Goal: Find specific page/section: Find specific page/section

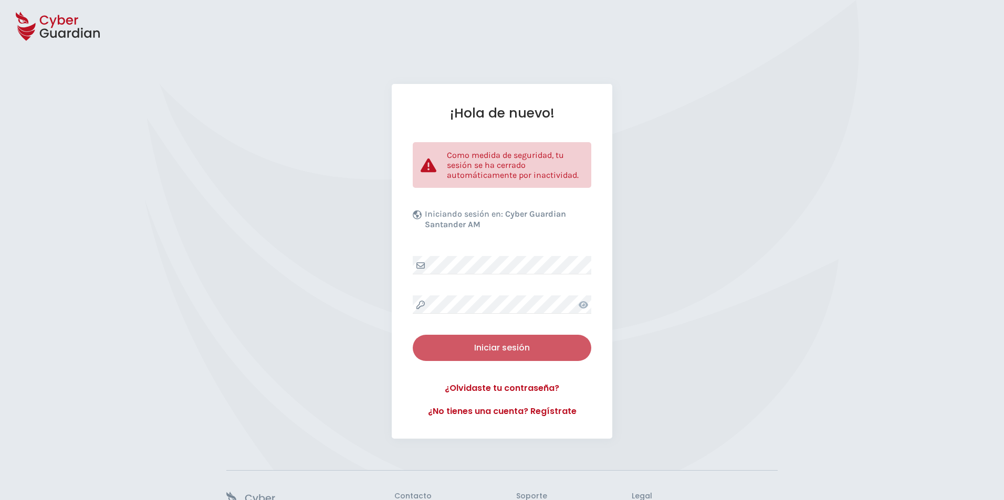
click at [463, 345] on div "Iniciar sesión" at bounding box center [502, 348] width 163 height 13
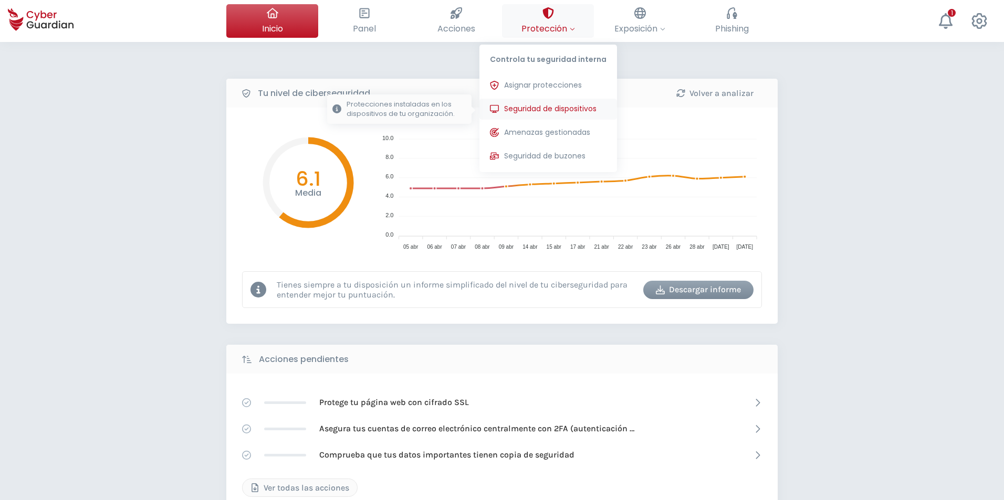
click at [525, 104] on span "Seguridad de dispositivos" at bounding box center [550, 108] width 92 height 11
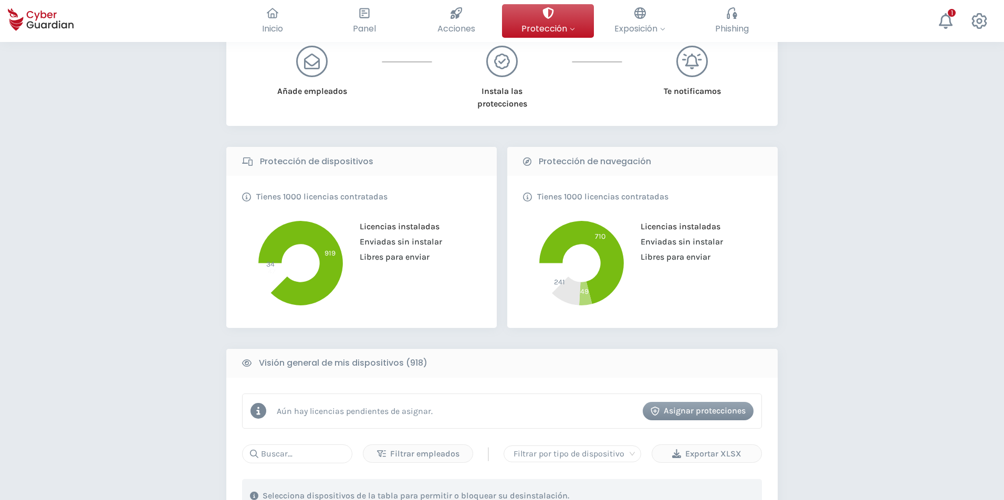
scroll to position [368, 0]
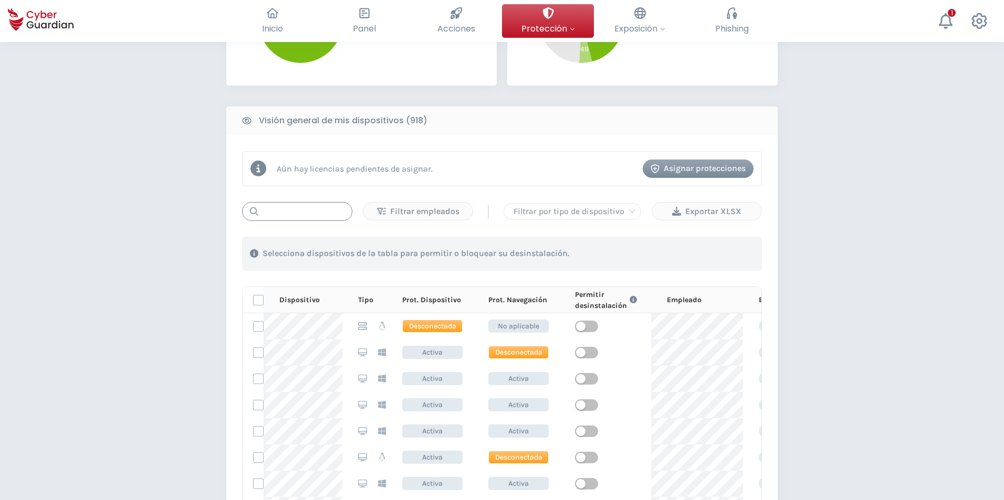
click at [323, 216] on input "text" at bounding box center [297, 211] width 110 height 19
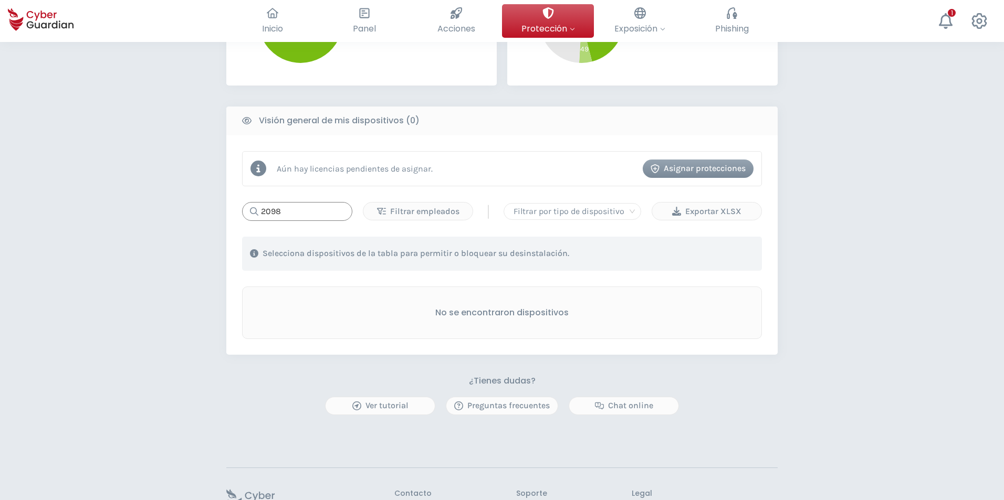
type input "2098"
